Goal: Task Accomplishment & Management: Manage account settings

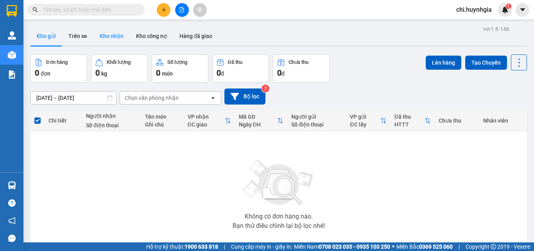
click at [112, 37] on button "Kho nhận" at bounding box center [111, 36] width 36 height 19
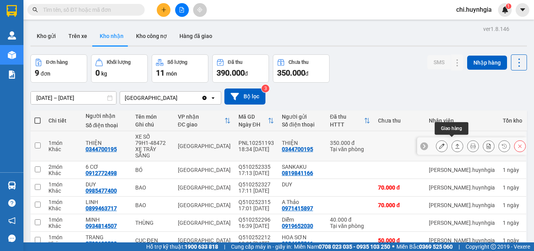
drag, startPoint x: 450, startPoint y: 145, endPoint x: 446, endPoint y: 143, distance: 4.8
click at [455, 145] on icon at bounding box center [457, 145] width 5 height 5
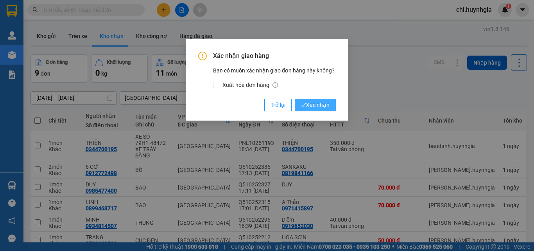
click at [321, 104] on span "Xác nhận" at bounding box center [315, 104] width 29 height 9
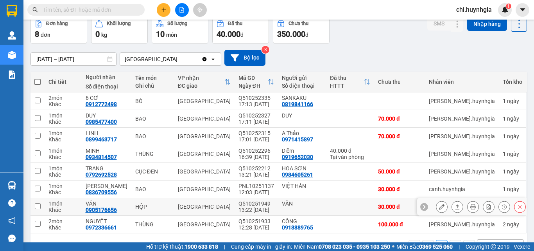
scroll to position [39, 0]
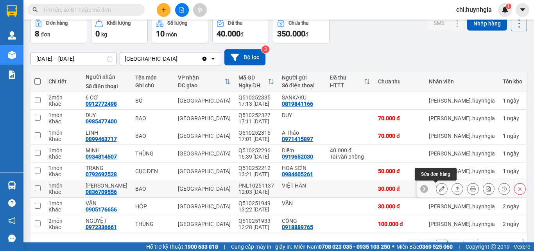
click at [439, 186] on icon at bounding box center [441, 188] width 5 height 5
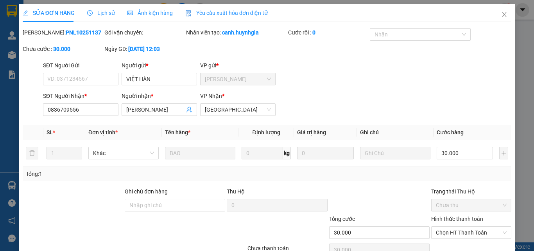
type input "VIỆT HÀN"
type input "0836709556"
type input "[PERSON_NAME]"
type input "30.000"
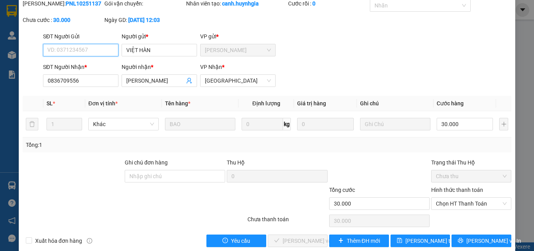
scroll to position [36, 0]
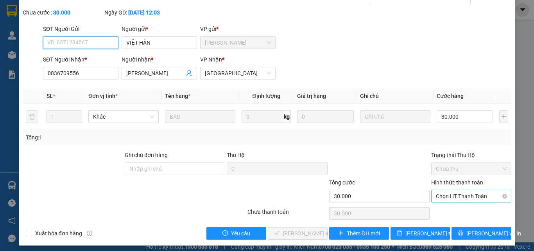
click at [436, 196] on span "Chọn HT Thanh Toán" at bounding box center [471, 196] width 71 height 12
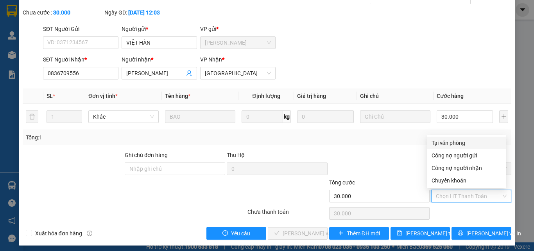
drag, startPoint x: 441, startPoint y: 142, endPoint x: 429, endPoint y: 166, distance: 26.9
click at [440, 143] on div "Tại văn phòng" at bounding box center [467, 142] width 70 height 9
type input "0"
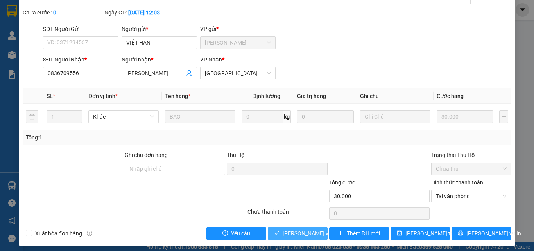
drag, startPoint x: 303, startPoint y: 235, endPoint x: 333, endPoint y: 215, distance: 36.1
click at [304, 235] on span "[PERSON_NAME] và Giao hàng" at bounding box center [320, 233] width 75 height 9
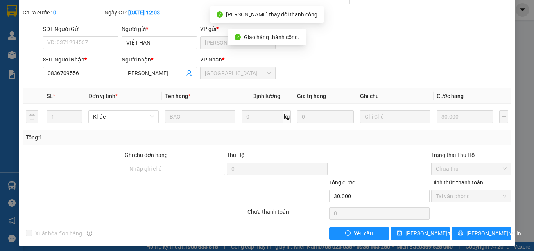
scroll to position [0, 0]
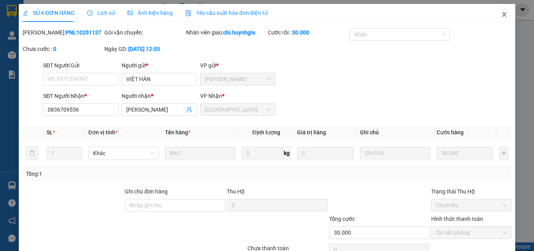
click at [500, 11] on span "Close" at bounding box center [504, 15] width 22 height 22
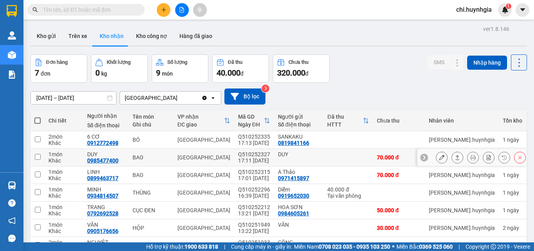
scroll to position [39, 0]
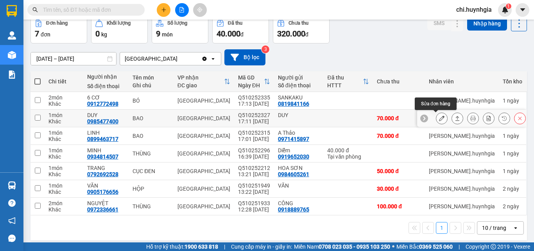
click at [439, 119] on icon at bounding box center [441, 117] width 5 height 5
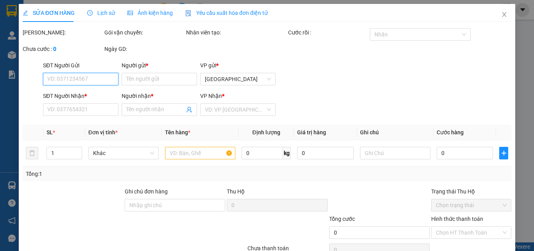
type input "DUY"
type input "0985477400"
type input "DUY"
type input "70.000"
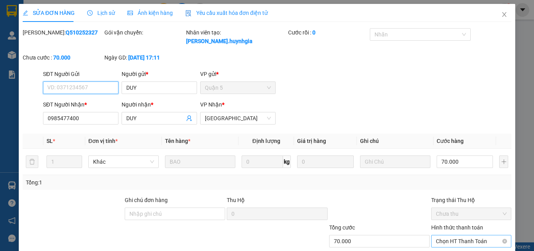
scroll to position [40, 0]
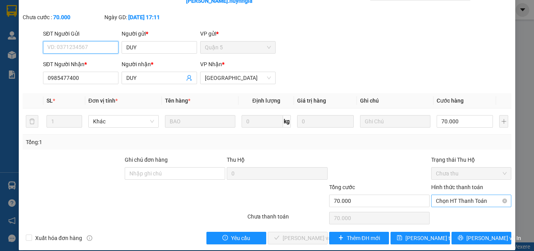
click at [436, 195] on span "Chọn HT Thanh Toán" at bounding box center [471, 201] width 71 height 12
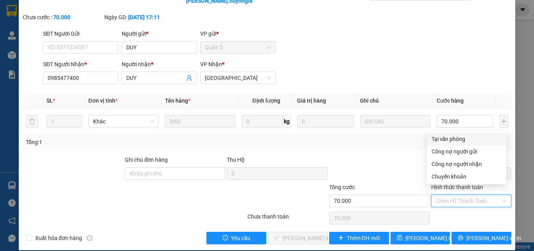
click at [454, 138] on div "Tại văn phòng" at bounding box center [467, 138] width 70 height 9
type input "0"
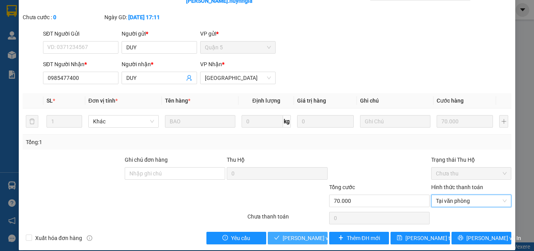
drag, startPoint x: 299, startPoint y: 227, endPoint x: 350, endPoint y: 207, distance: 55.6
click at [301, 233] on span "[PERSON_NAME] và Giao hàng" at bounding box center [320, 237] width 75 height 9
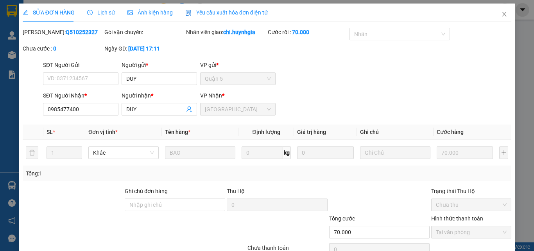
scroll to position [0, 0]
click at [501, 15] on icon "close" at bounding box center [504, 14] width 6 height 6
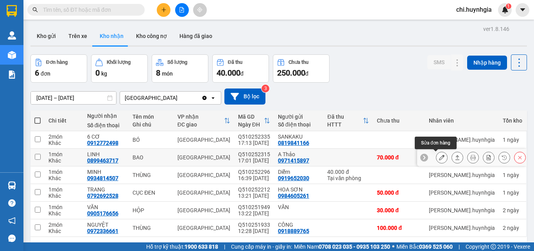
click at [439, 157] on icon at bounding box center [441, 156] width 5 height 5
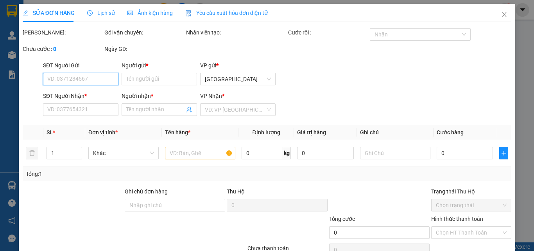
type input "0971415897"
type input "A Thảo"
type input "0899463717"
type input "LINH"
type input "70.000"
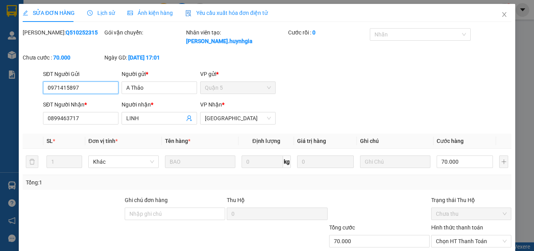
scroll to position [36, 0]
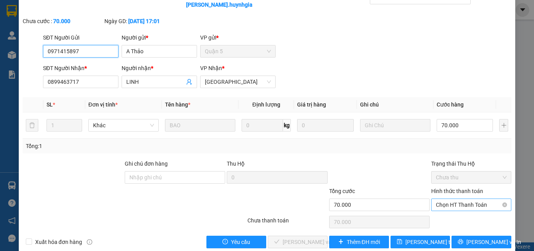
click at [453, 199] on span "Chọn HT Thanh Toán" at bounding box center [471, 205] width 71 height 12
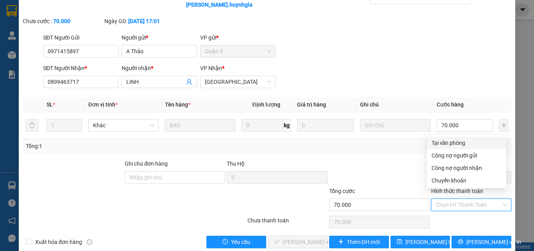
drag, startPoint x: 457, startPoint y: 144, endPoint x: 445, endPoint y: 150, distance: 13.1
click at [457, 143] on div "Tại văn phòng" at bounding box center [467, 142] width 70 height 9
type input "0"
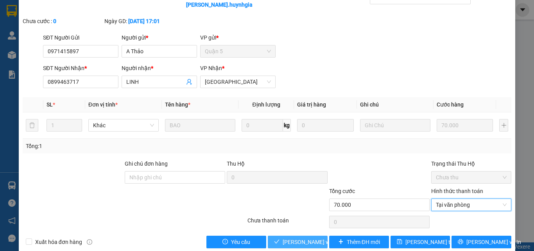
drag, startPoint x: 305, startPoint y: 236, endPoint x: 322, endPoint y: 225, distance: 19.5
click at [306, 237] on span "[PERSON_NAME] và Giao hàng" at bounding box center [320, 241] width 75 height 9
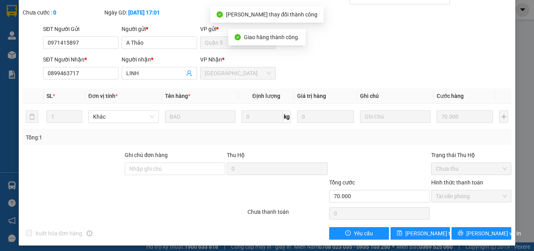
scroll to position [0, 0]
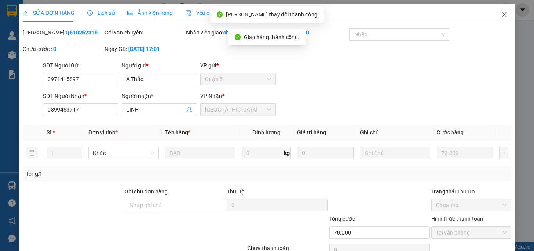
click at [501, 14] on icon "close" at bounding box center [504, 14] width 6 height 6
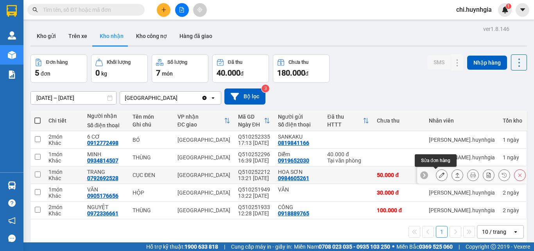
click at [439, 175] on icon at bounding box center [441, 174] width 5 height 5
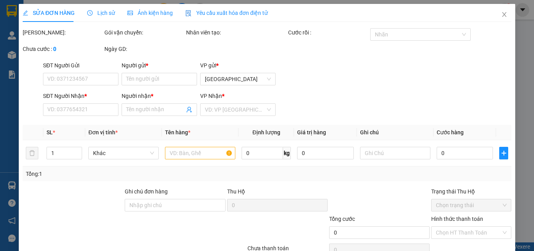
type input "0984605261"
type input "HOA SƠN"
type input "0792692528"
type input "TRANG"
type input "50.000"
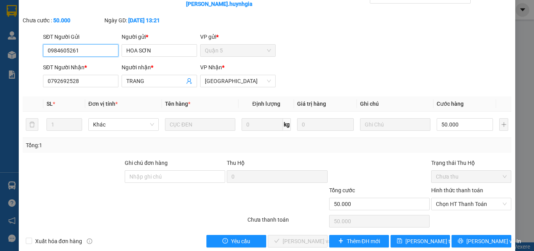
scroll to position [40, 0]
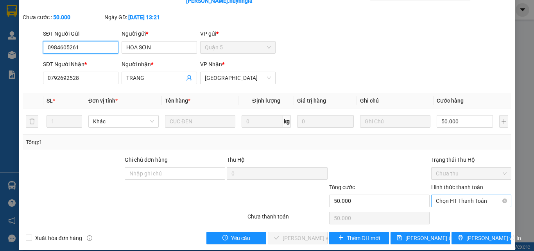
click at [444, 195] on span "Chọn HT Thanh Toán" at bounding box center [471, 201] width 71 height 12
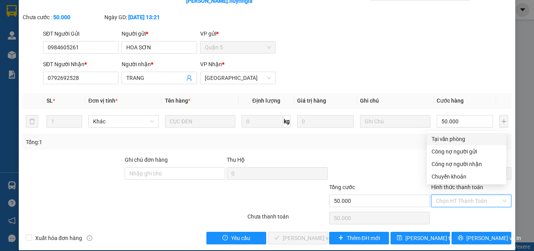
click at [446, 138] on div "Tại văn phòng" at bounding box center [467, 138] width 70 height 9
type input "0"
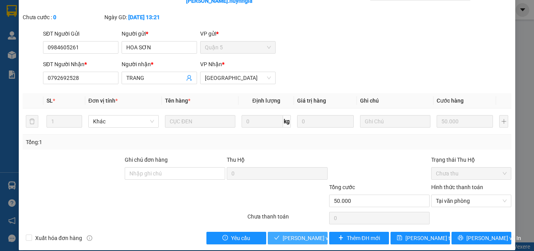
drag, startPoint x: 301, startPoint y: 229, endPoint x: 319, endPoint y: 218, distance: 20.9
click at [303, 233] on span "[PERSON_NAME] và Giao hàng" at bounding box center [320, 237] width 75 height 9
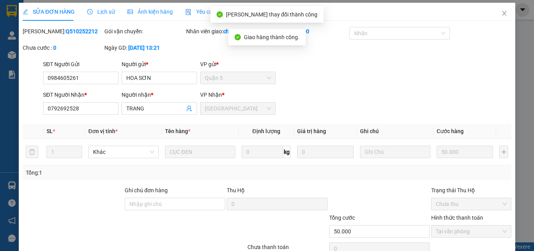
scroll to position [0, 0]
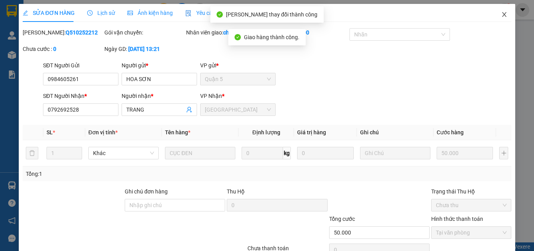
click at [502, 14] on icon "close" at bounding box center [504, 14] width 4 height 5
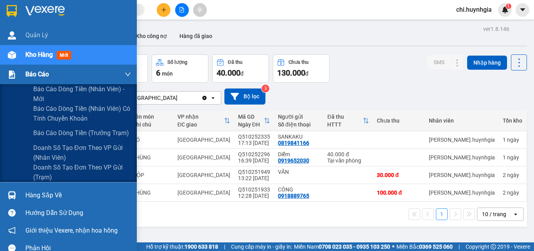
click at [27, 72] on span "Báo cáo" at bounding box center [36, 74] width 23 height 10
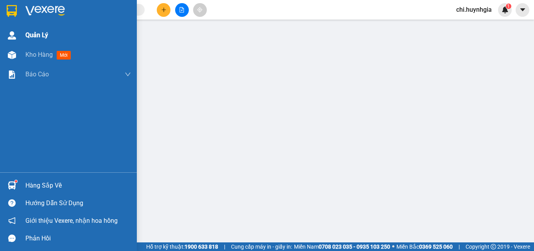
drag, startPoint x: 18, startPoint y: 36, endPoint x: 23, endPoint y: 37, distance: 5.3
click at [18, 36] on div at bounding box center [12, 36] width 14 height 14
drag, startPoint x: 42, startPoint y: 53, endPoint x: 46, endPoint y: 53, distance: 3.9
click at [46, 53] on span "Kho hàng" at bounding box center [38, 54] width 27 height 7
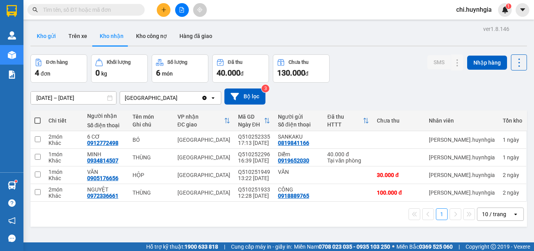
click at [45, 34] on button "Kho gửi" at bounding box center [46, 36] width 32 height 19
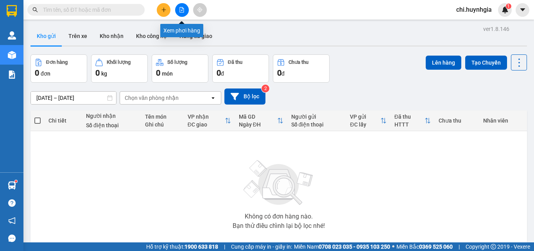
click at [181, 7] on icon "file-add" at bounding box center [182, 9] width 4 height 5
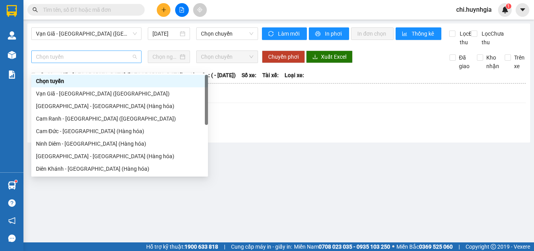
click at [109, 63] on span "Chọn tuyến" at bounding box center [86, 57] width 101 height 12
click at [84, 104] on div "[GEOGRAPHIC_DATA] - [GEOGRAPHIC_DATA] (Hàng hóa)" at bounding box center [119, 106] width 167 height 9
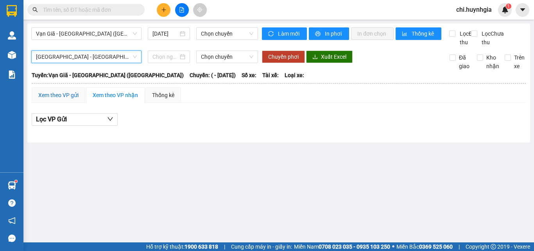
click at [78, 99] on div "Xem theo VP gửi" at bounding box center [58, 95] width 40 height 9
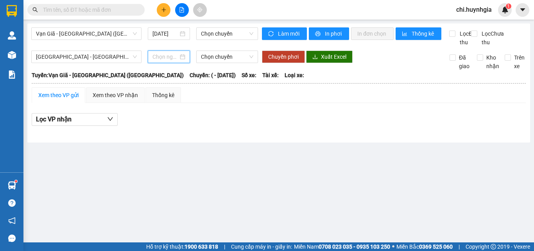
click at [168, 61] on input at bounding box center [165, 56] width 26 height 9
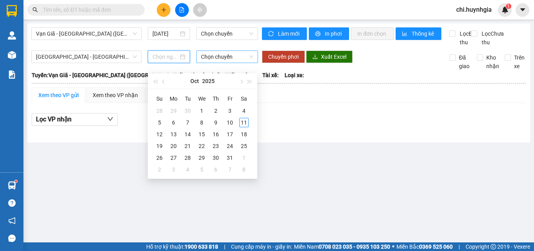
click at [218, 63] on span "Chọn chuyến" at bounding box center [227, 57] width 52 height 12
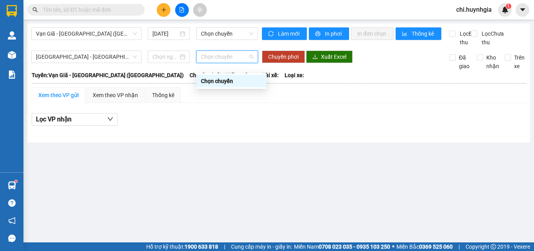
click at [218, 80] on div "Chọn chuyến" at bounding box center [231, 81] width 61 height 9
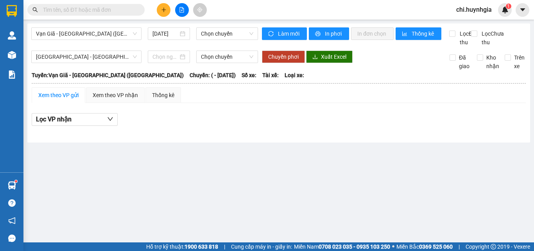
click at [51, 99] on div "Xem theo VP gửi" at bounding box center [58, 95] width 40 height 9
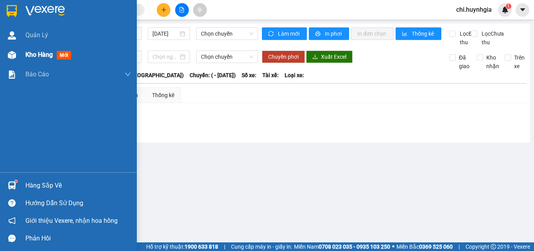
click at [36, 54] on span "Kho hàng" at bounding box center [38, 54] width 27 height 7
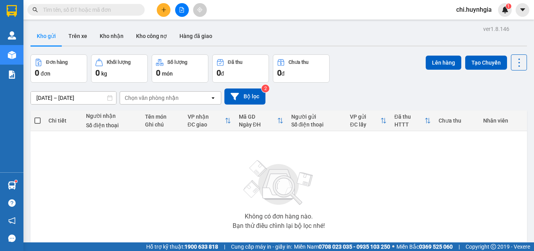
click at [49, 36] on button "Kho gửi" at bounding box center [46, 36] width 32 height 19
click at [183, 11] on icon "file-add" at bounding box center [181, 9] width 5 height 5
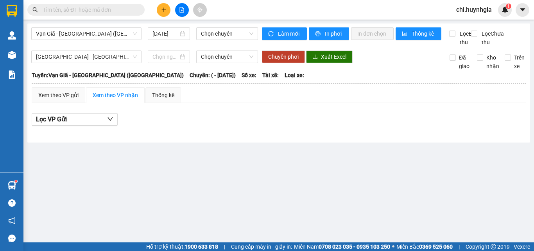
click at [90, 78] on b "Tuyến: Vạn Giã - [GEOGRAPHIC_DATA] ([GEOGRAPHIC_DATA])" at bounding box center [108, 75] width 152 height 6
click at [113, 78] on b "Tuyến: Vạn Giã - [GEOGRAPHIC_DATA] ([GEOGRAPHIC_DATA])" at bounding box center [108, 75] width 152 height 6
click at [57, 78] on b "Tuyến: Vạn Giã - [GEOGRAPHIC_DATA] ([GEOGRAPHIC_DATA])" at bounding box center [108, 75] width 152 height 6
click at [52, 78] on b "Tuyến: Vạn Giã - [GEOGRAPHIC_DATA] ([GEOGRAPHIC_DATA])" at bounding box center [108, 75] width 152 height 6
drag, startPoint x: 56, startPoint y: 81, endPoint x: 61, endPoint y: 82, distance: 4.9
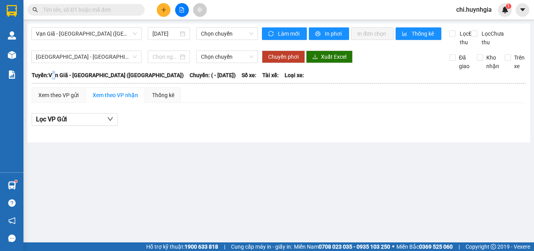
click at [59, 78] on b "Tuyến: Vạn Giã - [GEOGRAPHIC_DATA] ([GEOGRAPHIC_DATA])" at bounding box center [108, 75] width 152 height 6
click at [117, 63] on span "[GEOGRAPHIC_DATA] - [GEOGRAPHIC_DATA] (Hàng hóa)" at bounding box center [86, 57] width 101 height 12
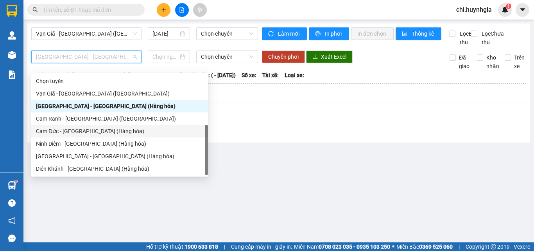
scroll to position [25, 0]
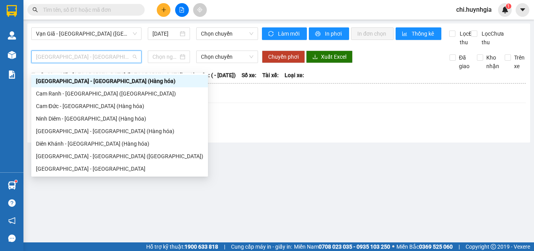
click at [87, 83] on div "[GEOGRAPHIC_DATA] - [GEOGRAPHIC_DATA] (Hàng hóa)" at bounding box center [119, 81] width 167 height 9
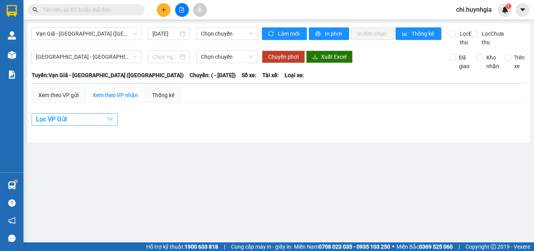
click at [62, 124] on span "Lọc VP Gửi" at bounding box center [51, 119] width 31 height 10
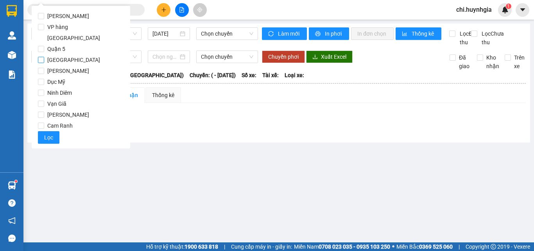
click at [43, 57] on input "[GEOGRAPHIC_DATA]" at bounding box center [41, 60] width 6 height 6
checkbox input "true"
click at [51, 133] on span "Lọc" at bounding box center [48, 137] width 9 height 9
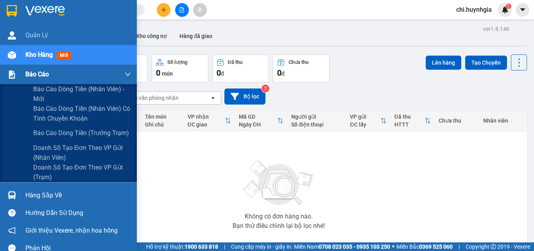
click at [36, 74] on span "Báo cáo" at bounding box center [36, 74] width 23 height 10
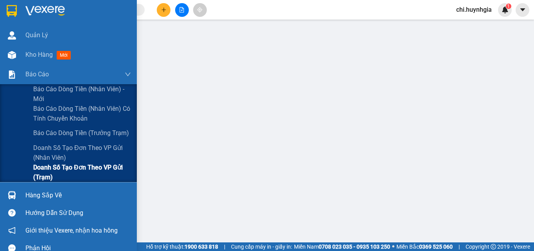
click at [81, 168] on span "Doanh số tạo đơn theo VP gửi (trạm)" at bounding box center [82, 172] width 98 height 20
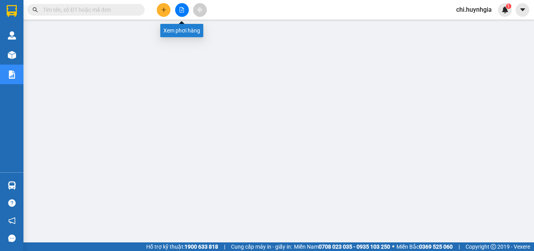
click at [182, 12] on icon "file-add" at bounding box center [182, 9] width 4 height 5
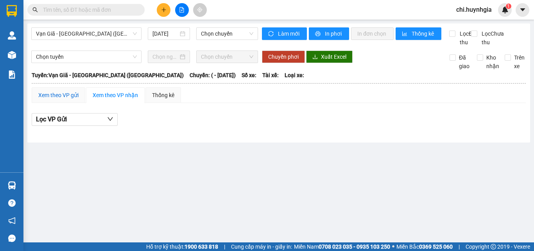
click at [59, 99] on div "Xem theo VP gửi" at bounding box center [58, 95] width 40 height 9
click at [508, 61] on input "Trên xe" at bounding box center [508, 57] width 6 height 6
checkbox input "false"
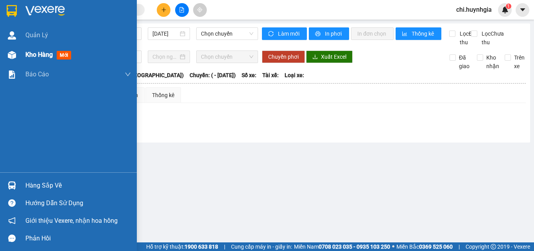
click at [42, 51] on span "Kho hàng" at bounding box center [38, 54] width 27 height 7
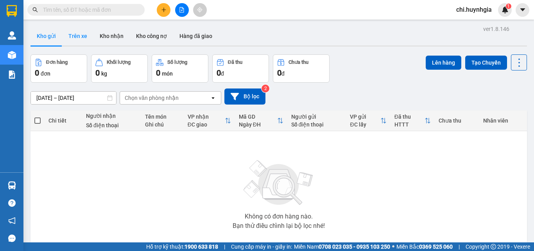
click at [81, 36] on button "Trên xe" at bounding box center [77, 36] width 31 height 19
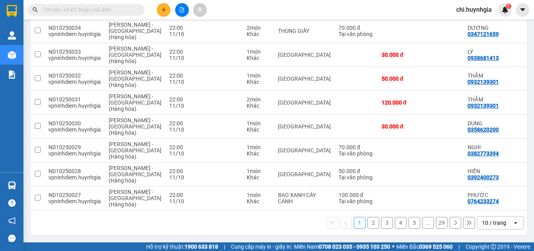
scroll to position [163, 0]
click at [371, 220] on button "2" at bounding box center [373, 223] width 12 height 12
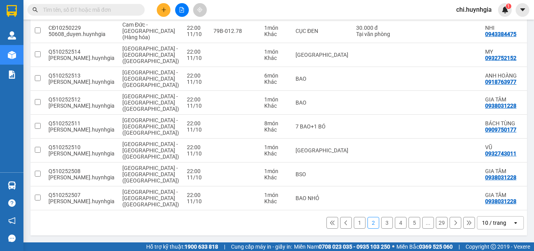
click at [381, 221] on button "3" at bounding box center [387, 223] width 12 height 12
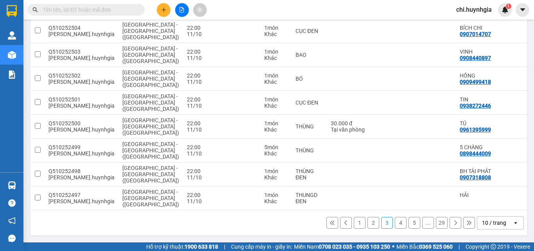
click at [396, 223] on button "4" at bounding box center [401, 223] width 12 height 12
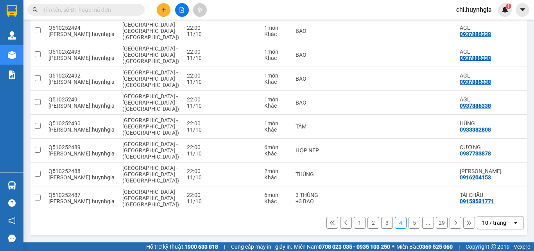
click at [412, 222] on button "5" at bounding box center [414, 223] width 12 height 12
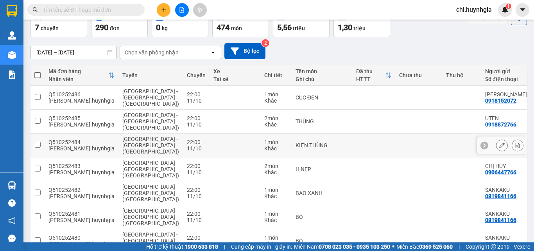
scroll to position [6, 0]
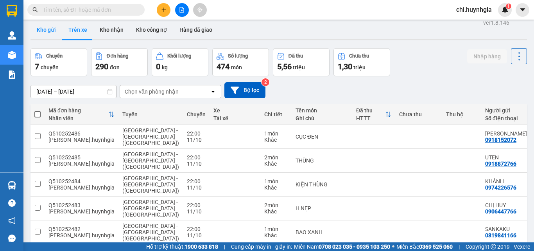
click at [45, 30] on button "Kho gửi" at bounding box center [46, 29] width 32 height 19
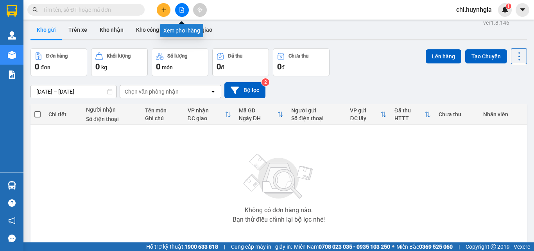
click at [182, 12] on icon "file-add" at bounding box center [182, 9] width 4 height 5
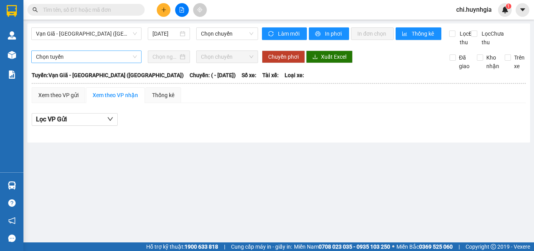
click at [79, 61] on span "Chọn tuyến" at bounding box center [86, 57] width 101 height 12
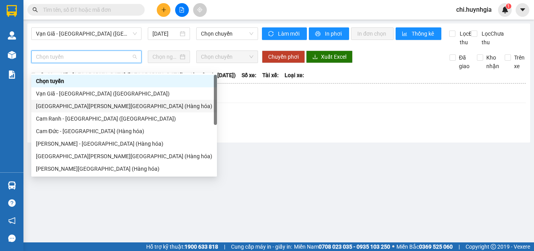
click at [72, 105] on div "[GEOGRAPHIC_DATA] - [GEOGRAPHIC_DATA] (Hàng hóa)" at bounding box center [124, 106] width 176 height 9
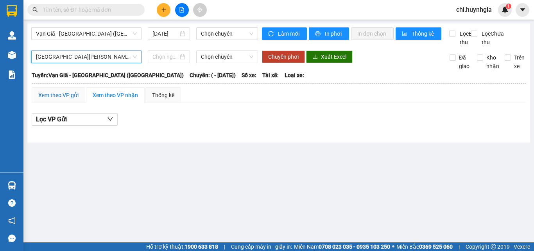
click at [65, 99] on div "Xem theo VP gửi" at bounding box center [58, 95] width 40 height 9
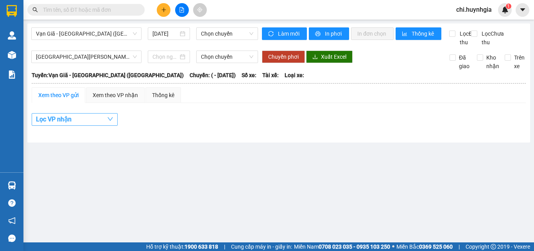
click at [107, 122] on icon "down" at bounding box center [110, 119] width 6 height 6
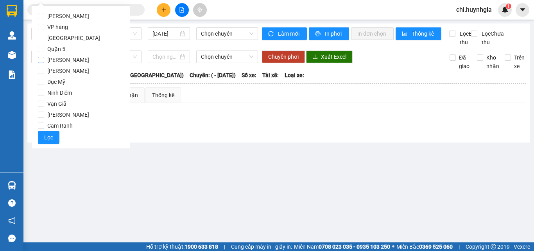
click at [41, 57] on input "[GEOGRAPHIC_DATA]" at bounding box center [41, 60] width 6 height 6
checkbox input "true"
click at [52, 133] on span "Lọc" at bounding box center [48, 137] width 9 height 9
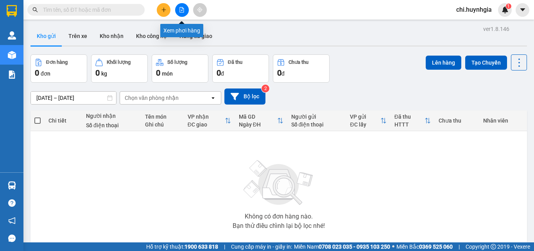
click at [184, 12] on button at bounding box center [182, 10] width 14 height 14
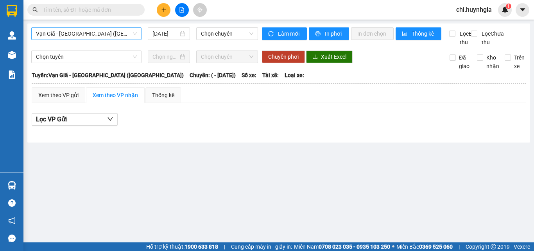
click at [101, 35] on span "Vạn Giã - [GEOGRAPHIC_DATA] ([GEOGRAPHIC_DATA])" at bounding box center [86, 34] width 101 height 12
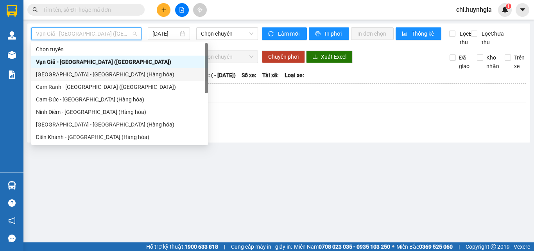
click at [86, 72] on div "[GEOGRAPHIC_DATA] - [GEOGRAPHIC_DATA] (Hàng hóa)" at bounding box center [119, 74] width 167 height 9
type input "[DATE]"
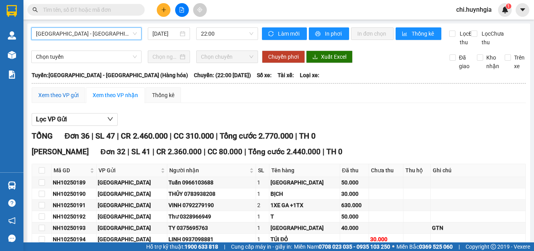
click at [57, 99] on div "Xem theo VP gửi" at bounding box center [58, 95] width 40 height 9
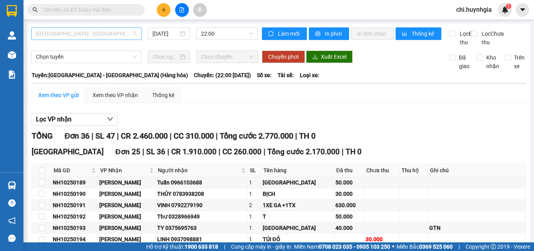
click at [109, 29] on span "[GEOGRAPHIC_DATA] - [GEOGRAPHIC_DATA] (Hàng hóa)" at bounding box center [86, 34] width 101 height 12
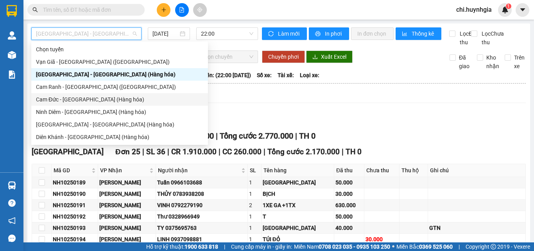
scroll to position [25, 0]
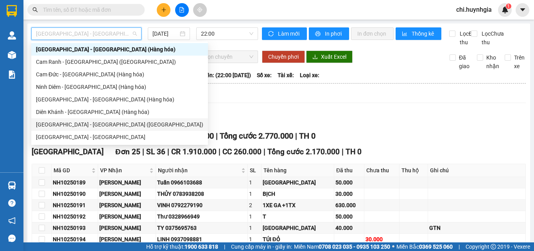
click at [96, 125] on div "[GEOGRAPHIC_DATA] - [GEOGRAPHIC_DATA] ([GEOGRAPHIC_DATA])" at bounding box center [119, 124] width 167 height 9
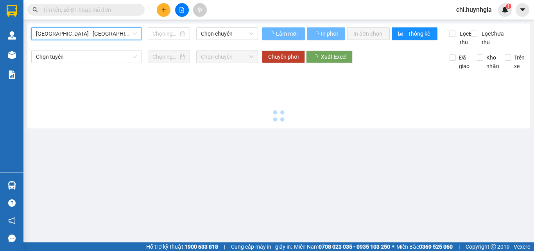
type input "[DATE]"
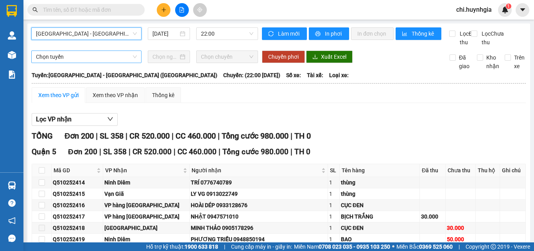
click at [86, 63] on span "Chọn tuyến" at bounding box center [86, 57] width 101 height 12
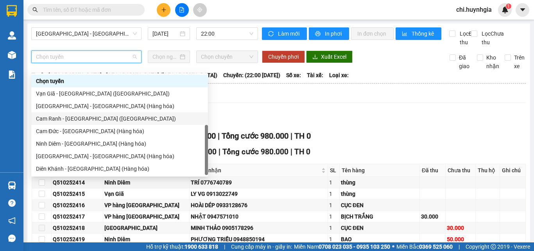
scroll to position [25, 0]
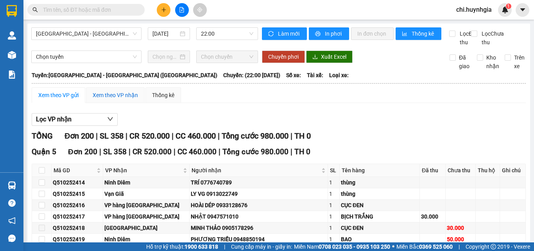
click at [116, 99] on div "Xem theo VP nhận" at bounding box center [115, 95] width 45 height 9
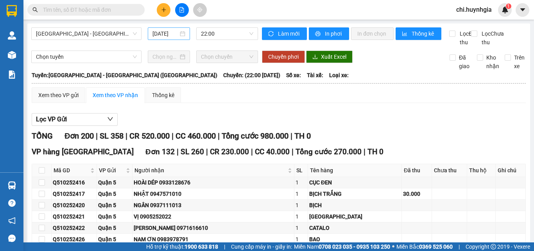
click at [163, 33] on input "[DATE]" at bounding box center [165, 33] width 26 height 9
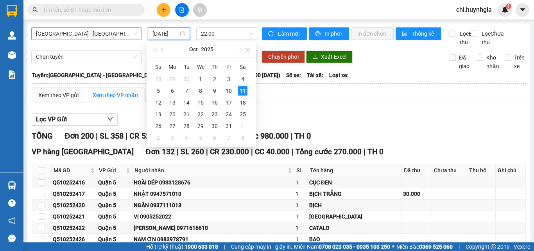
click at [109, 32] on span "[GEOGRAPHIC_DATA] - [GEOGRAPHIC_DATA] ([GEOGRAPHIC_DATA])" at bounding box center [86, 34] width 101 height 12
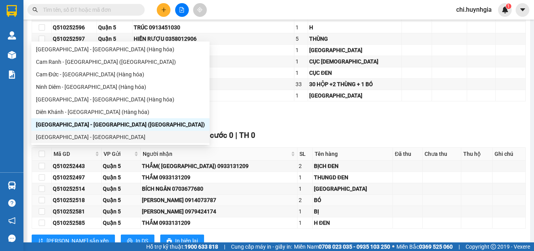
scroll to position [1524, 0]
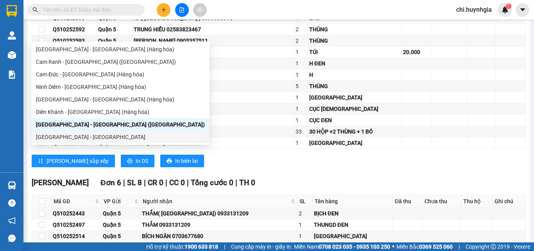
click at [256, 167] on div "Lưu sắp xếp In DS In biên lai" at bounding box center [279, 160] width 494 height 13
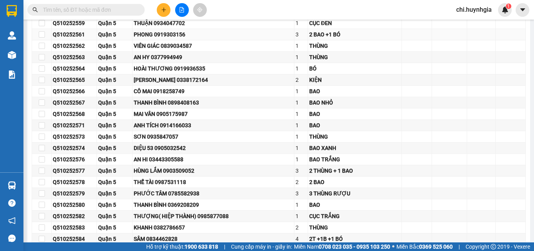
scroll to position [1134, 0]
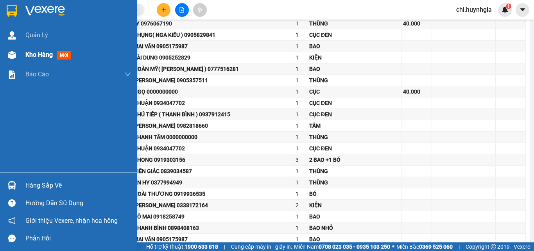
click at [27, 52] on span "Kho hàng" at bounding box center [38, 54] width 27 height 7
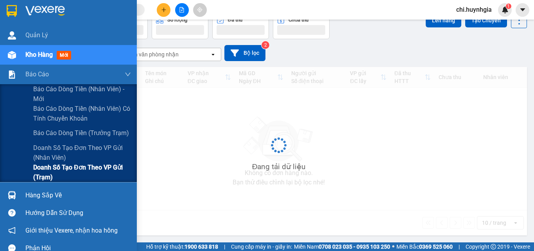
scroll to position [43, 0]
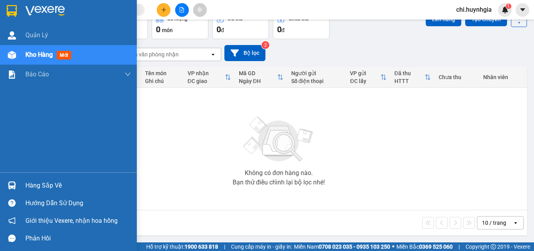
click at [41, 184] on div "Hàng sắp về" at bounding box center [78, 185] width 106 height 12
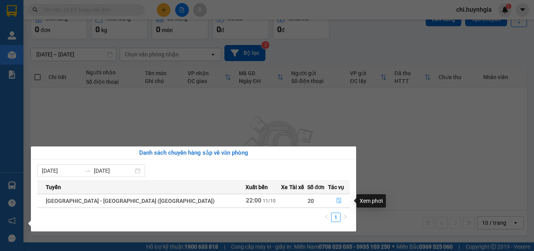
click at [336, 199] on icon "file-done" at bounding box center [338, 199] width 5 height 5
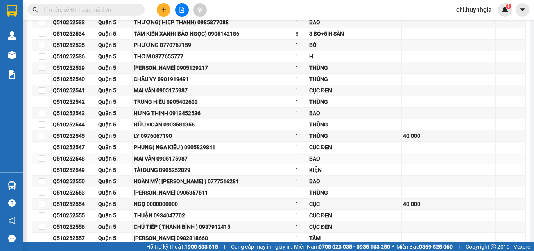
scroll to position [1003, 0]
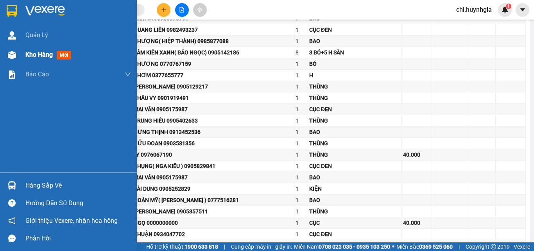
click at [32, 54] on span "Kho hàng" at bounding box center [38, 54] width 27 height 7
